Goal: Check status: Check status

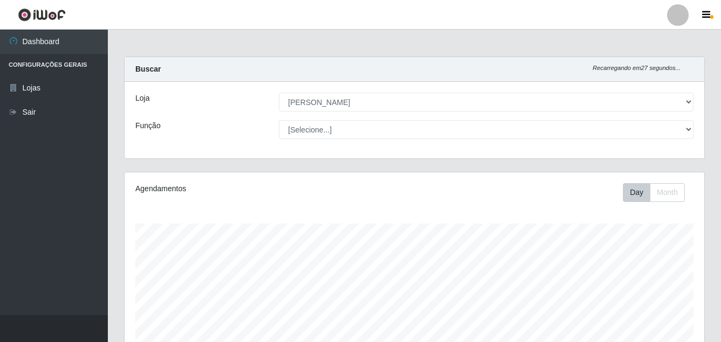
select select "402"
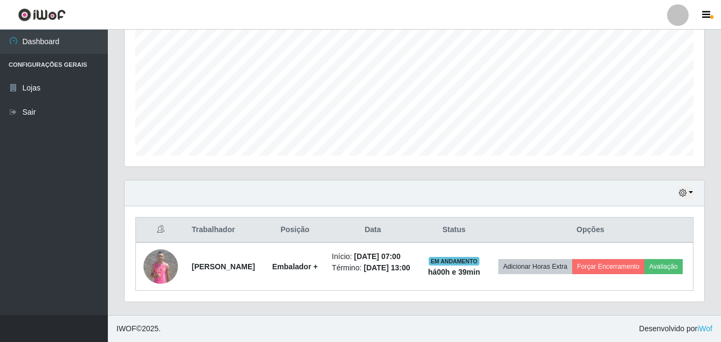
scroll to position [249, 0]
click at [685, 189] on icon "button" at bounding box center [683, 193] width 8 height 8
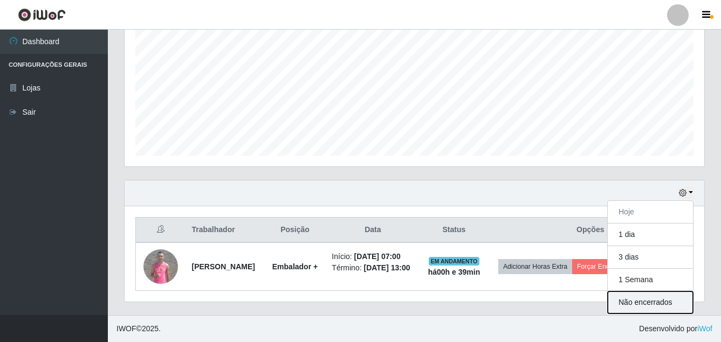
click at [627, 292] on button "Não encerrados" at bounding box center [650, 303] width 85 height 22
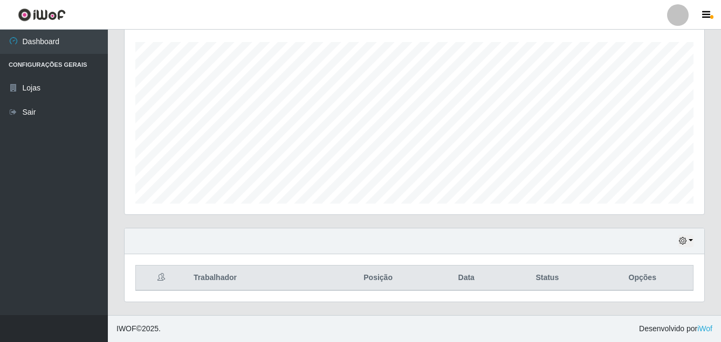
scroll to position [182, 0]
click at [689, 243] on button "button" at bounding box center [685, 241] width 15 height 12
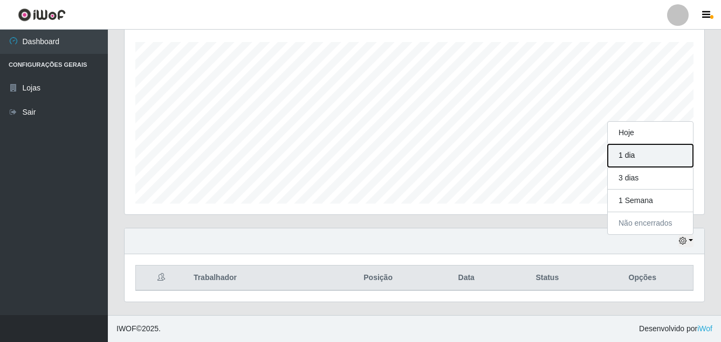
click at [642, 162] on button "1 dia" at bounding box center [650, 155] width 85 height 23
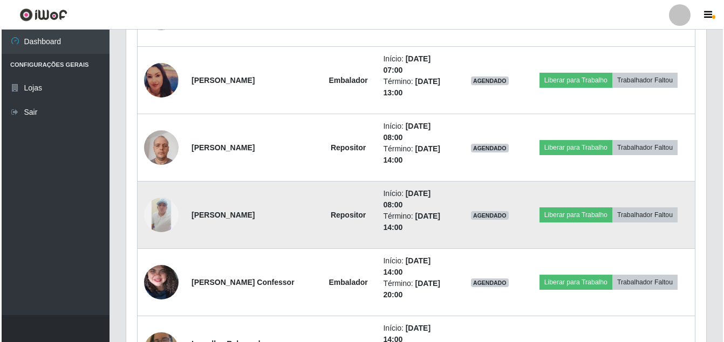
scroll to position [559, 0]
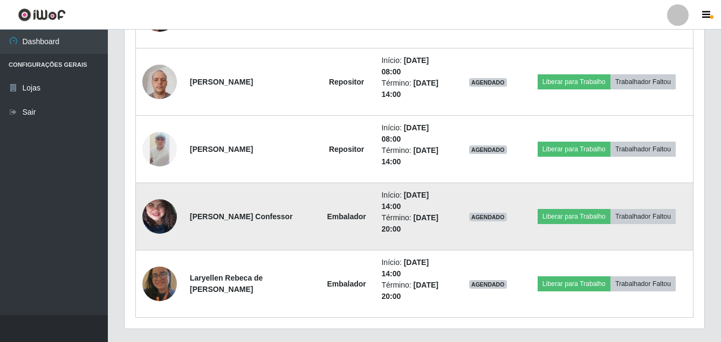
click at [155, 211] on img at bounding box center [159, 216] width 35 height 77
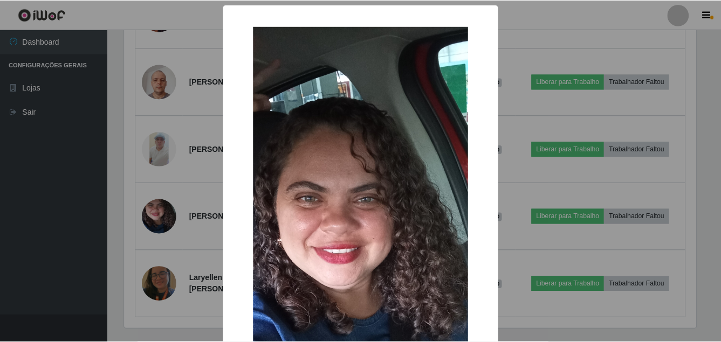
scroll to position [224, 574]
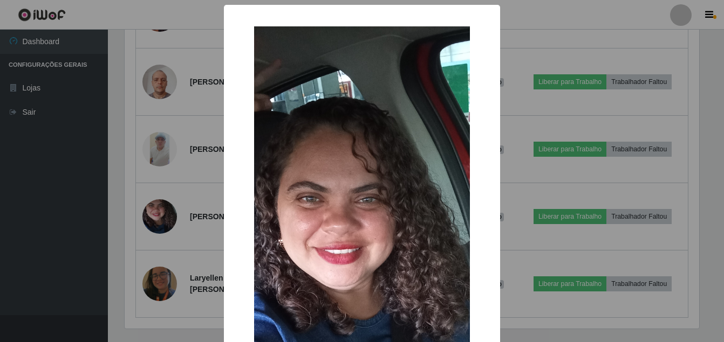
click at [28, 223] on div "× OK Cancel" at bounding box center [362, 171] width 724 height 342
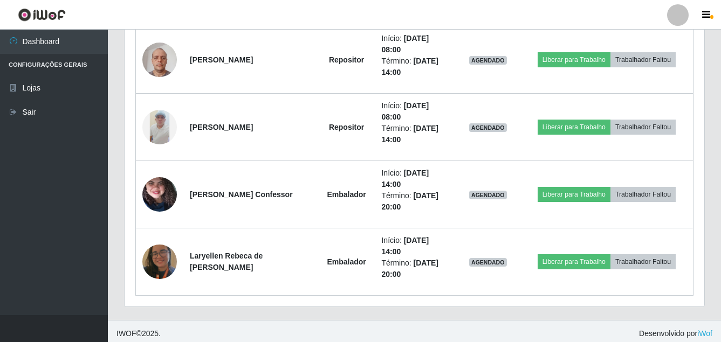
scroll to position [586, 0]
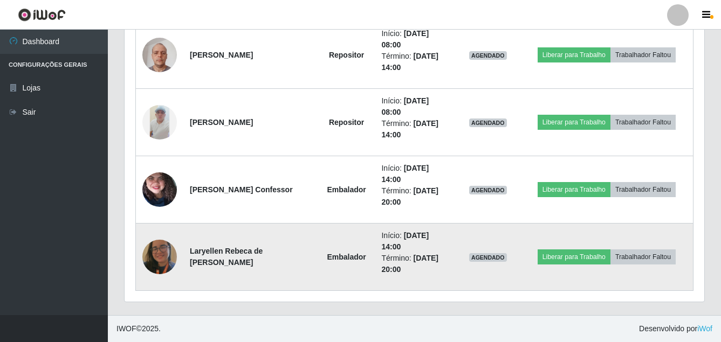
click at [162, 259] on img at bounding box center [159, 257] width 35 height 45
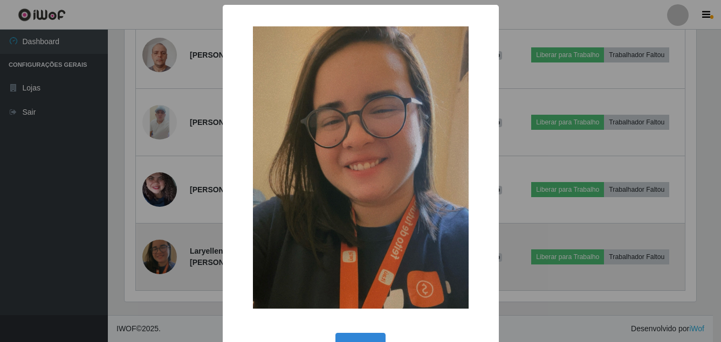
scroll to position [224, 574]
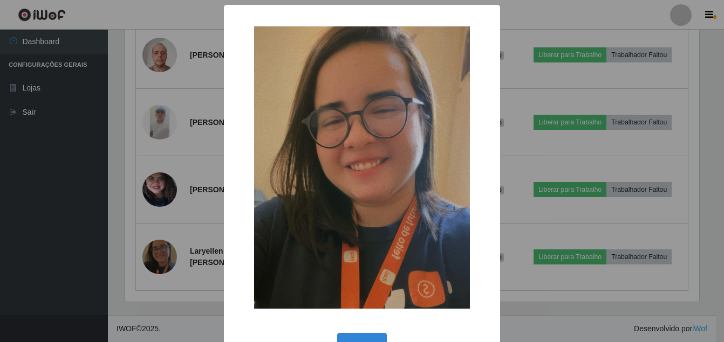
click at [0, 261] on div "× OK Cancel" at bounding box center [362, 171] width 724 height 342
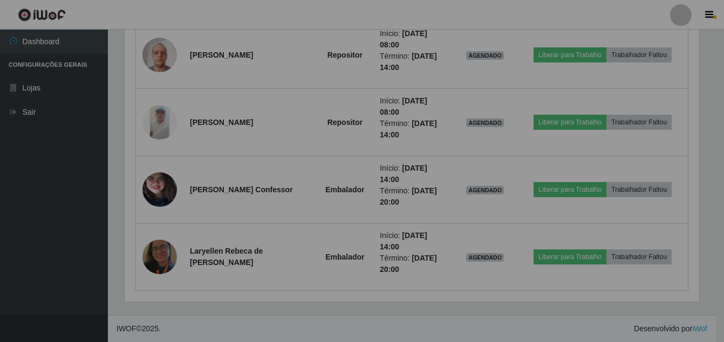
scroll to position [224, 580]
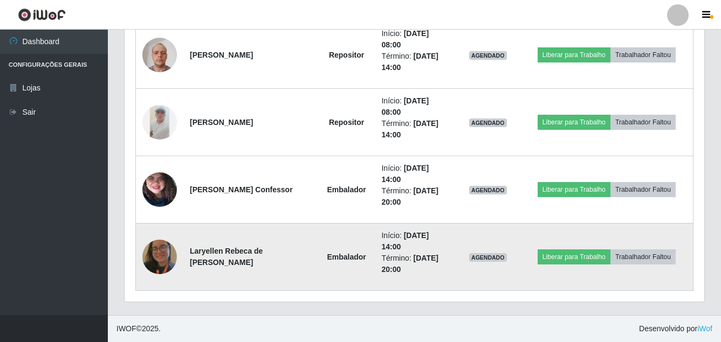
click at [153, 264] on img at bounding box center [159, 257] width 35 height 45
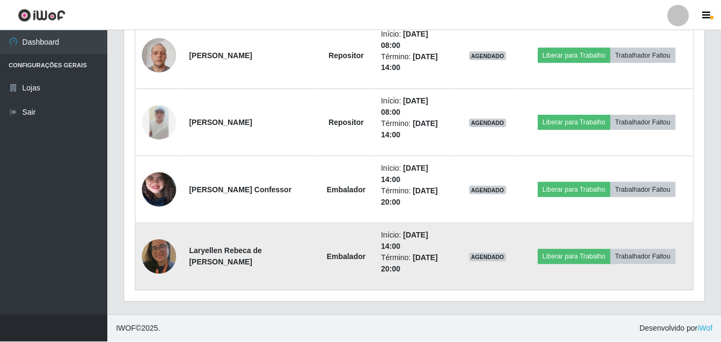
scroll to position [224, 574]
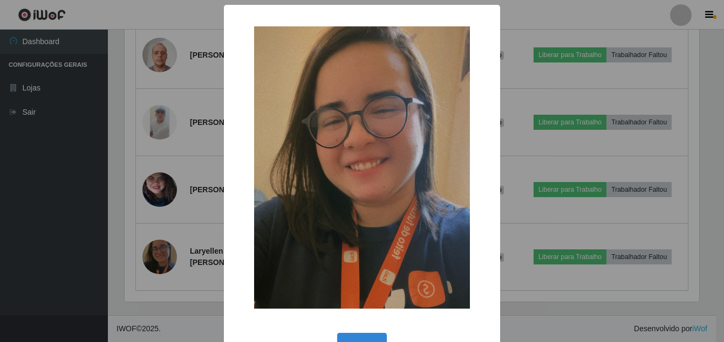
click at [342, 166] on img at bounding box center [362, 167] width 216 height 283
click at [46, 267] on div "× OK Cancel" at bounding box center [362, 171] width 724 height 342
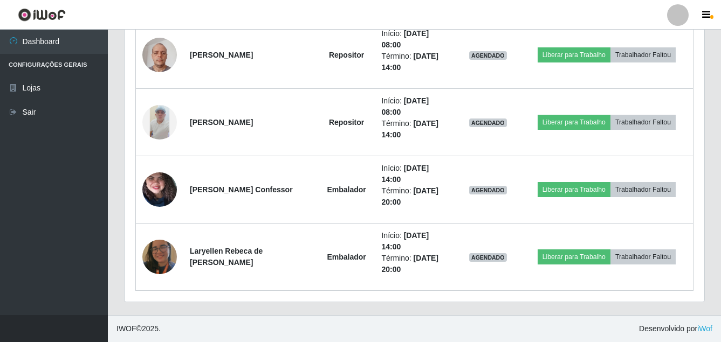
scroll to position [224, 580]
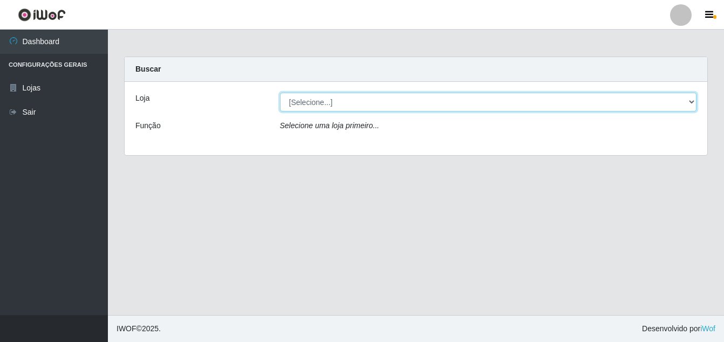
click at [373, 108] on select "[Selecione...] Ajubá Mercado" at bounding box center [488, 102] width 417 height 19
select select "402"
click at [280, 93] on select "[Selecione...] Ajubá Mercado" at bounding box center [488, 102] width 417 height 19
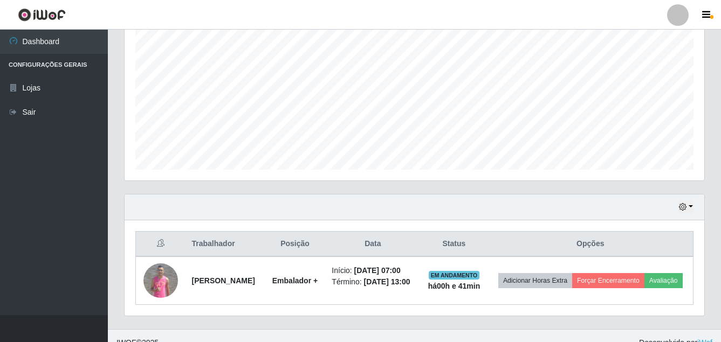
scroll to position [249, 0]
